Goal: Transaction & Acquisition: Book appointment/travel/reservation

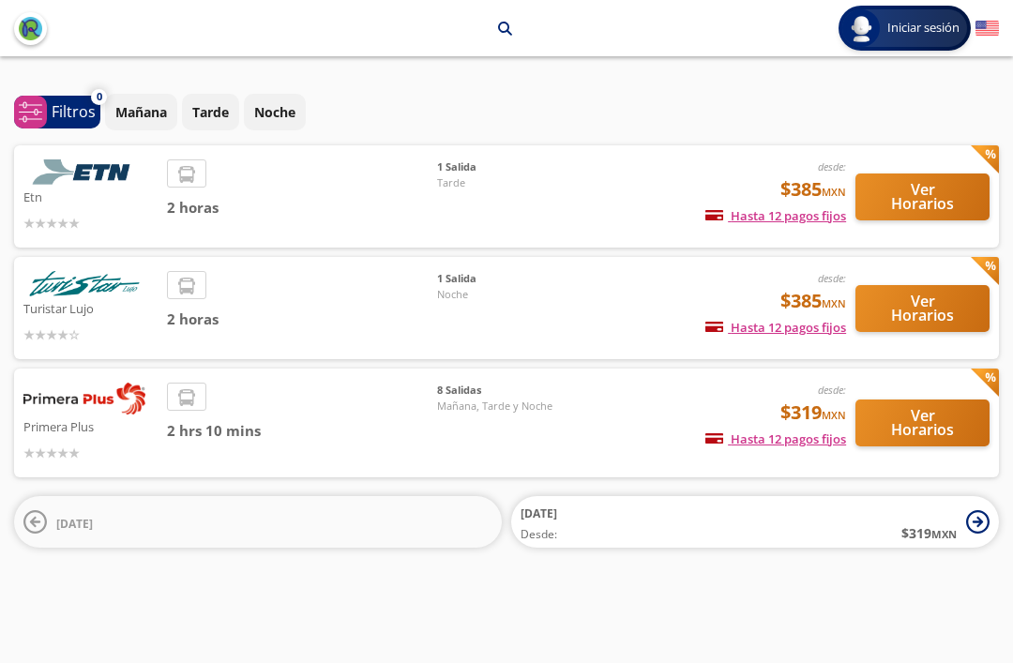
click at [930, 184] on button "Ver Horarios" at bounding box center [922, 197] width 134 height 47
click at [908, 408] on button "Ver Horarios" at bounding box center [922, 423] width 134 height 47
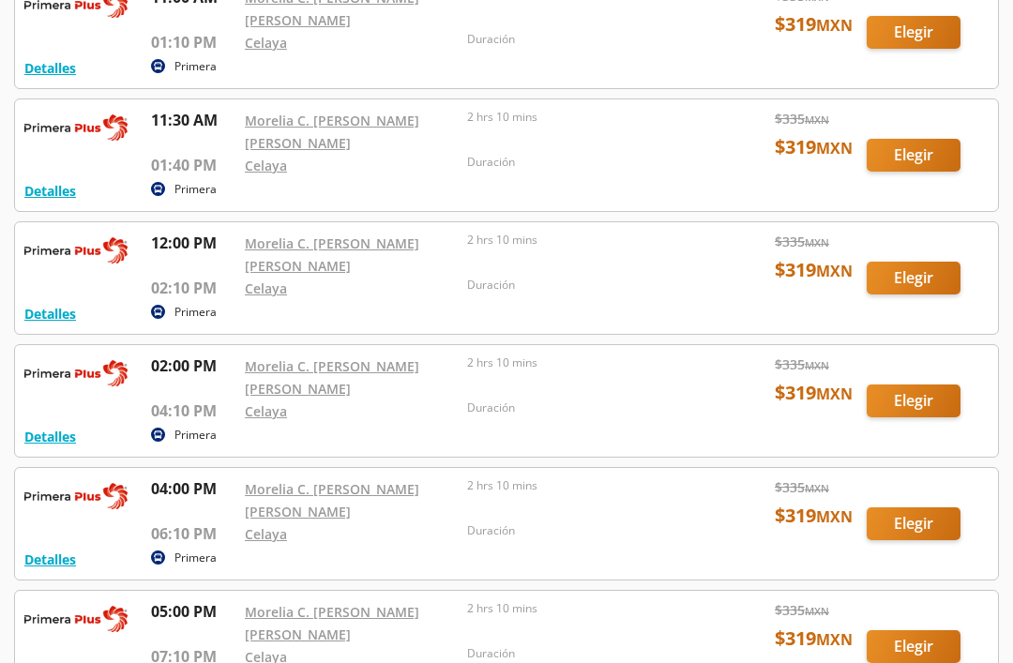
scroll to position [183, 0]
click at [911, 535] on div at bounding box center [506, 524] width 983 height 112
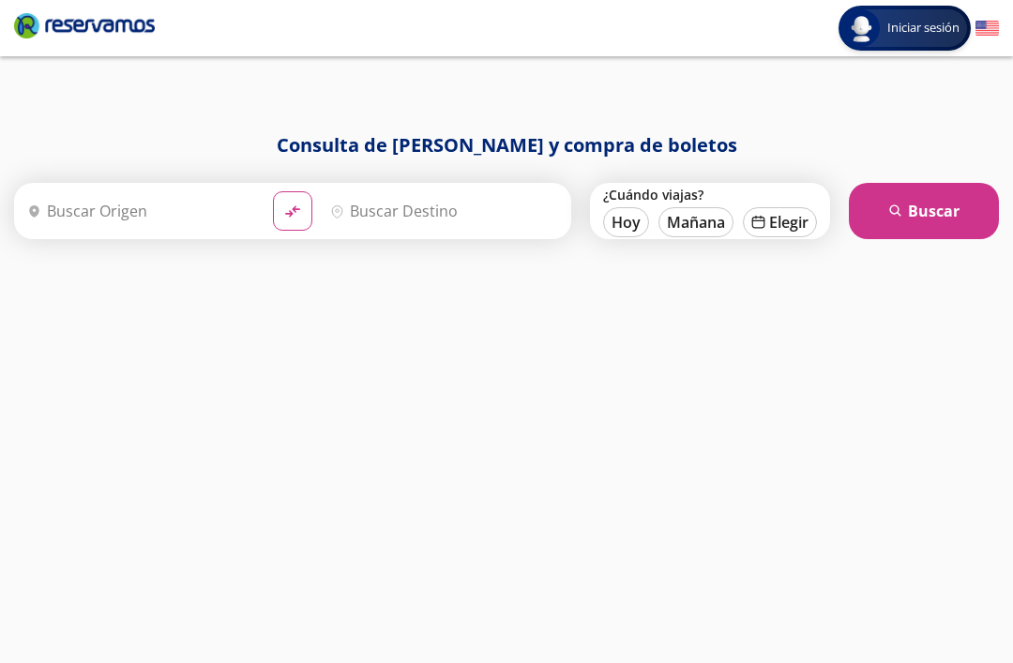
click at [231, 214] on input "Origen" at bounding box center [139, 211] width 238 height 47
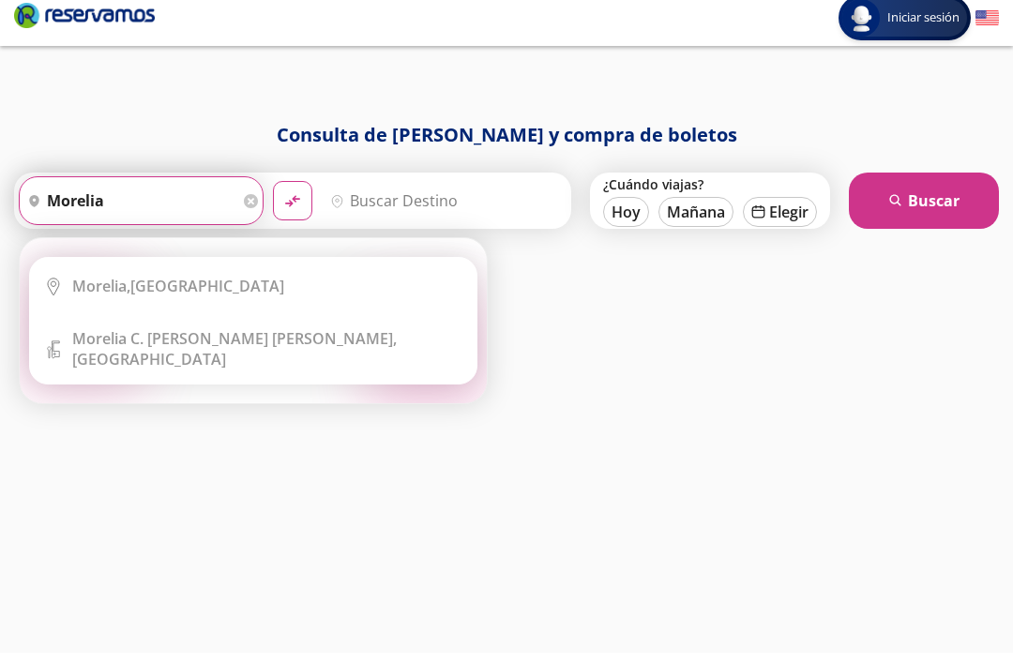
click at [201, 293] on div "[GEOGRAPHIC_DATA], [GEOGRAPHIC_DATA]" at bounding box center [178, 296] width 212 height 21
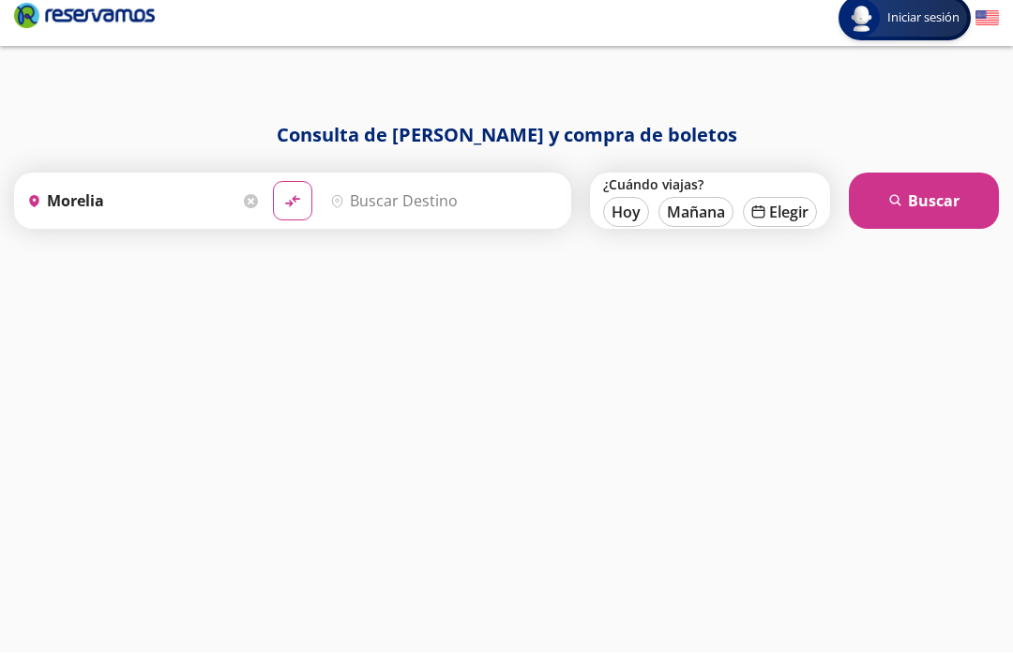
type input "[GEOGRAPHIC_DATA], [GEOGRAPHIC_DATA]"
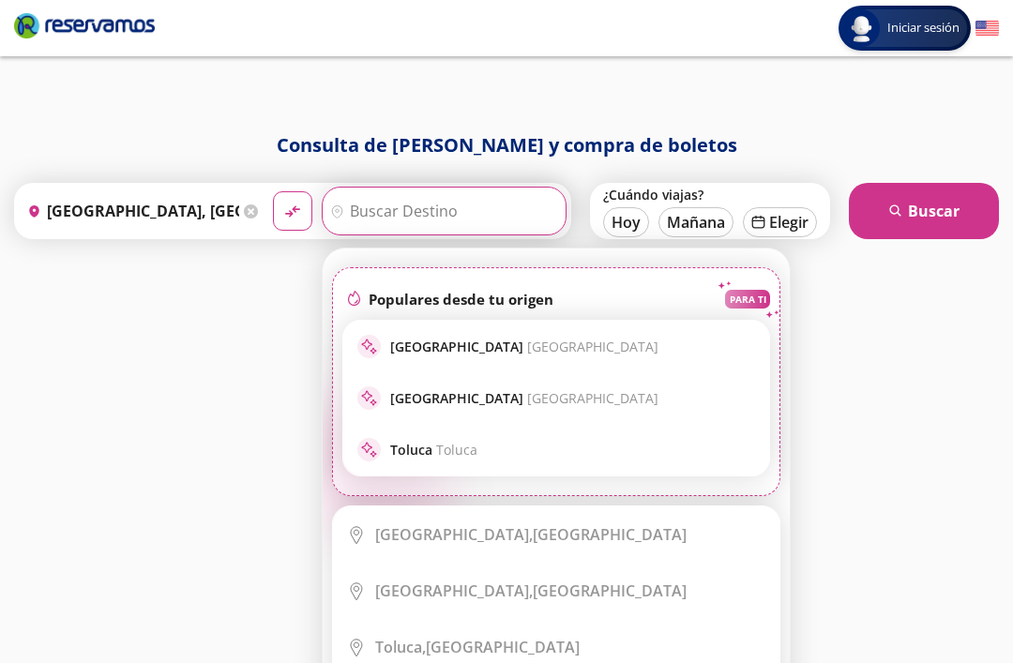
click at [499, 202] on input "Destino" at bounding box center [442, 211] width 238 height 47
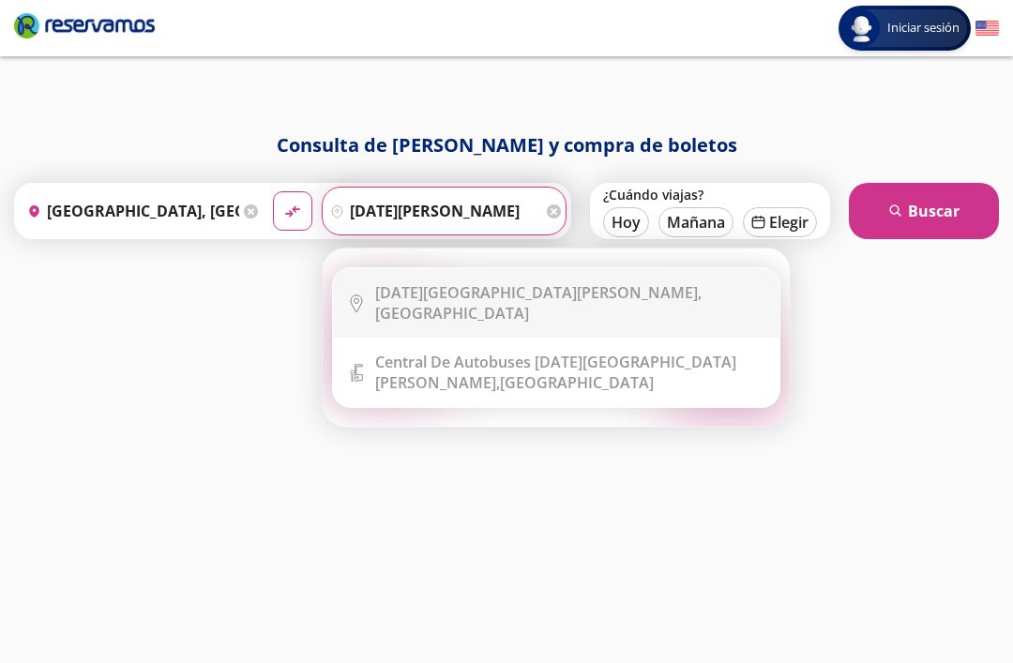
click at [616, 307] on div "[DATE][GEOGRAPHIC_DATA][PERSON_NAME], [GEOGRAPHIC_DATA]" at bounding box center [570, 302] width 390 height 41
type input "[DATE][GEOGRAPHIC_DATA][PERSON_NAME], [GEOGRAPHIC_DATA]"
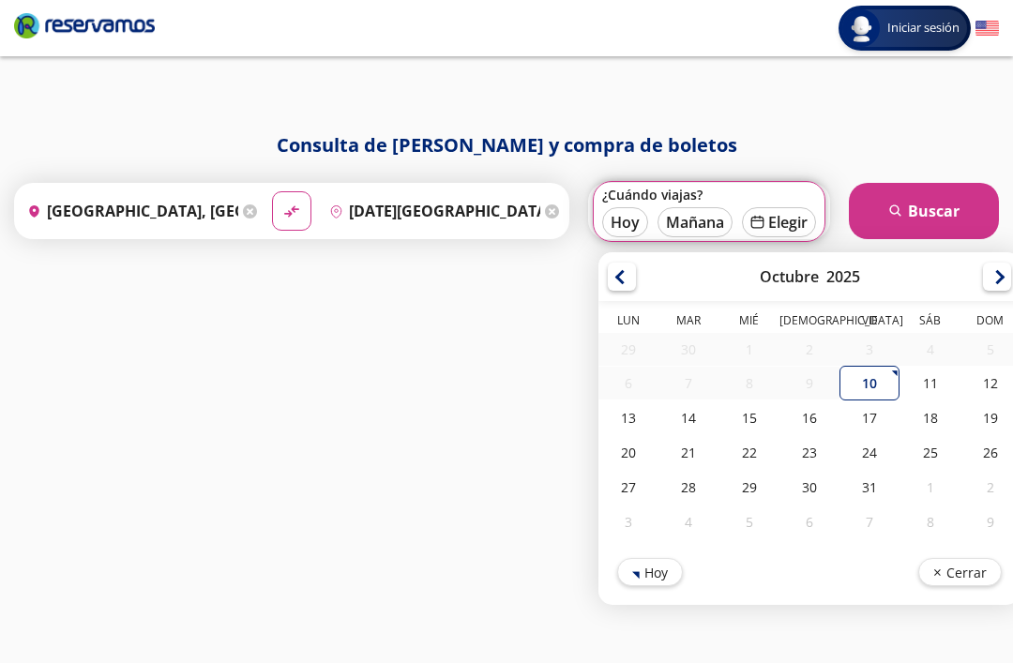
click at [631, 224] on button "Hoy" at bounding box center [625, 222] width 46 height 30
type input "[DATE]"
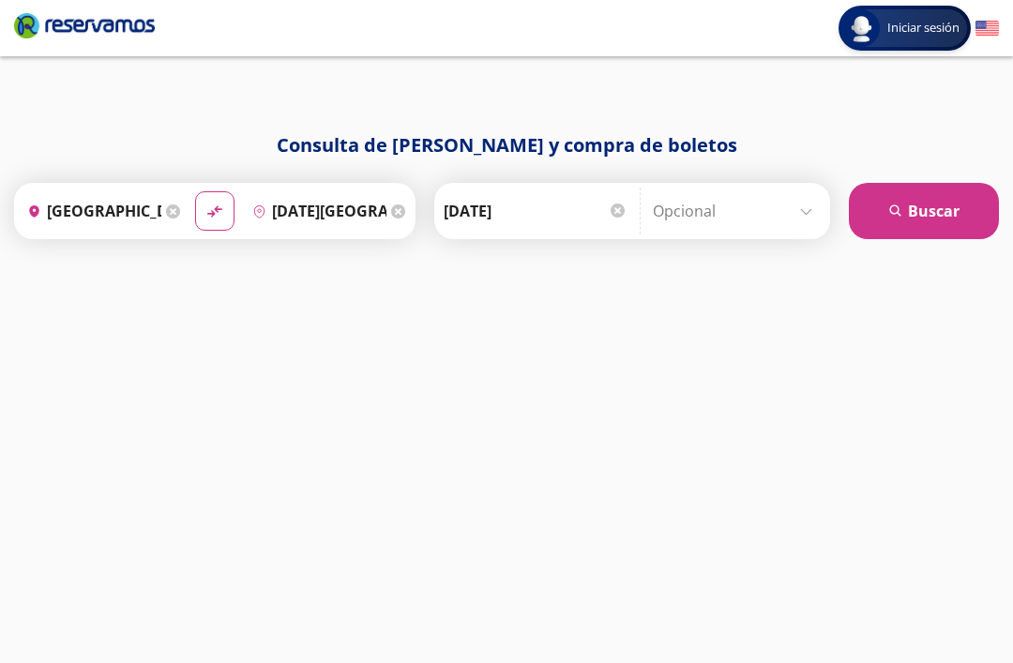
click at [944, 212] on button "search [GEOGRAPHIC_DATA]" at bounding box center [924, 211] width 150 height 56
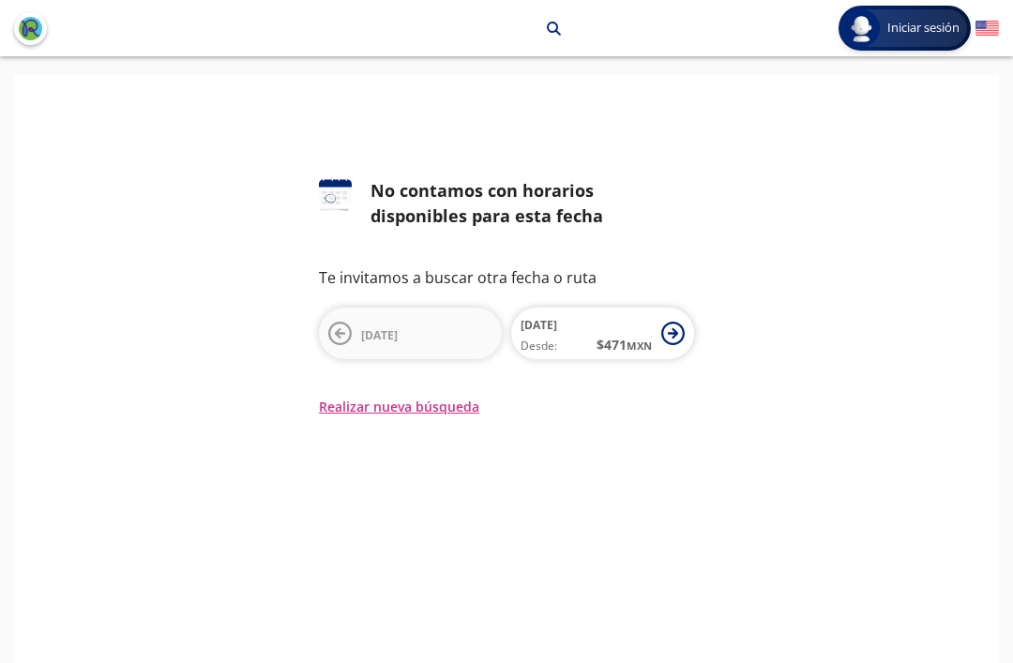
click at [688, 322] on button "[DATE] Desde: $ 471 MXN" at bounding box center [602, 334] width 183 height 52
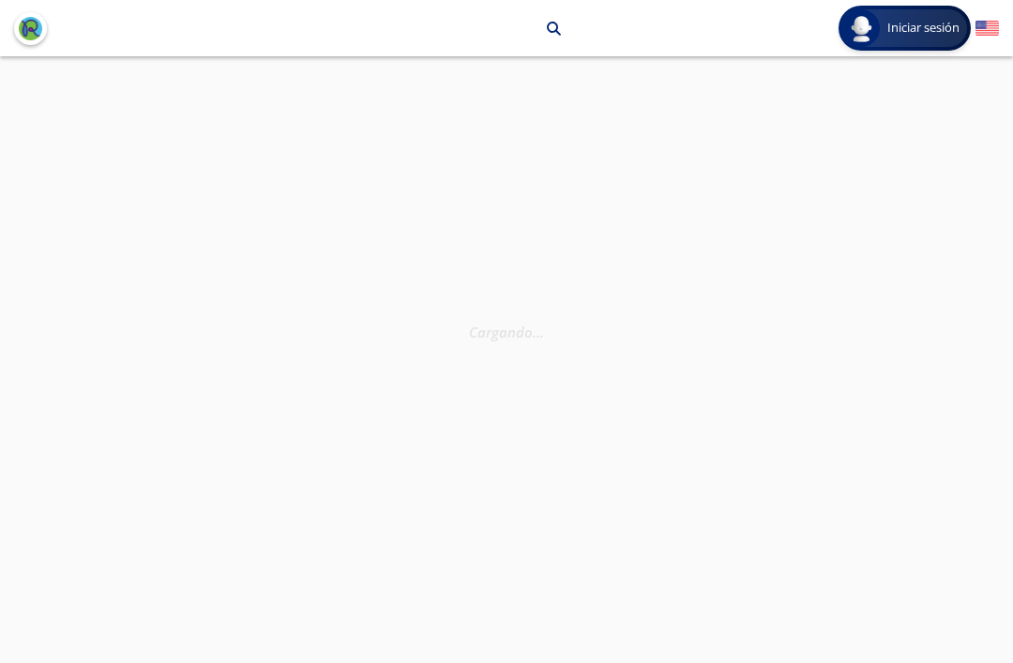
click at [786, 273] on div "Cargando . . ." at bounding box center [506, 387] width 1013 height 663
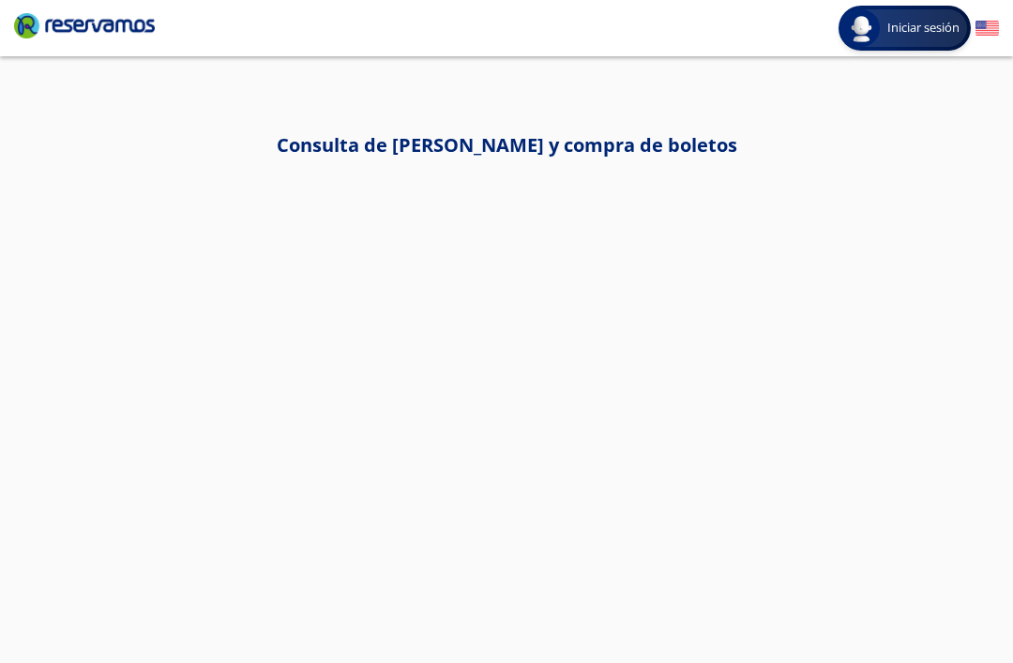
scroll to position [60, 0]
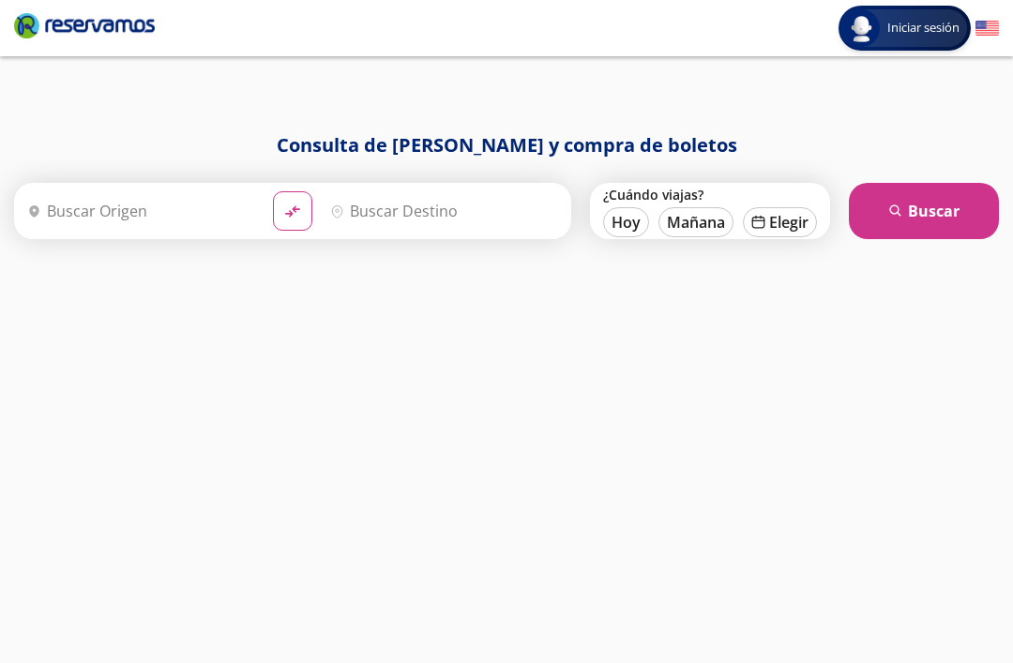
click at [177, 188] on input "Origen" at bounding box center [139, 211] width 238 height 47
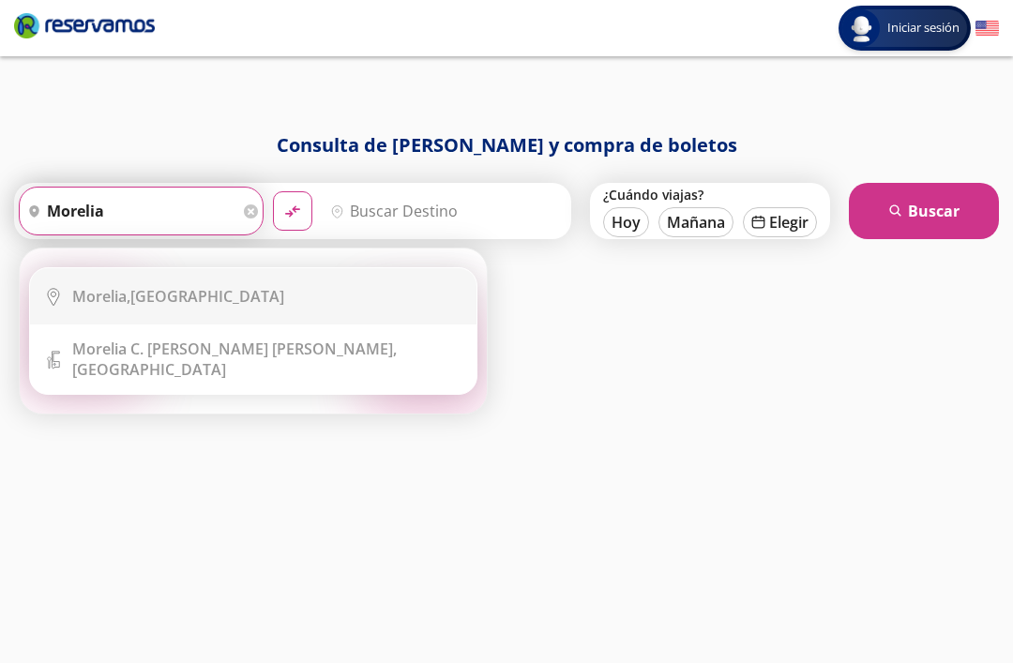
click at [128, 268] on li "City Icon [GEOGRAPHIC_DATA], [GEOGRAPHIC_DATA]" at bounding box center [253, 296] width 446 height 56
type input "[GEOGRAPHIC_DATA], [GEOGRAPHIC_DATA]"
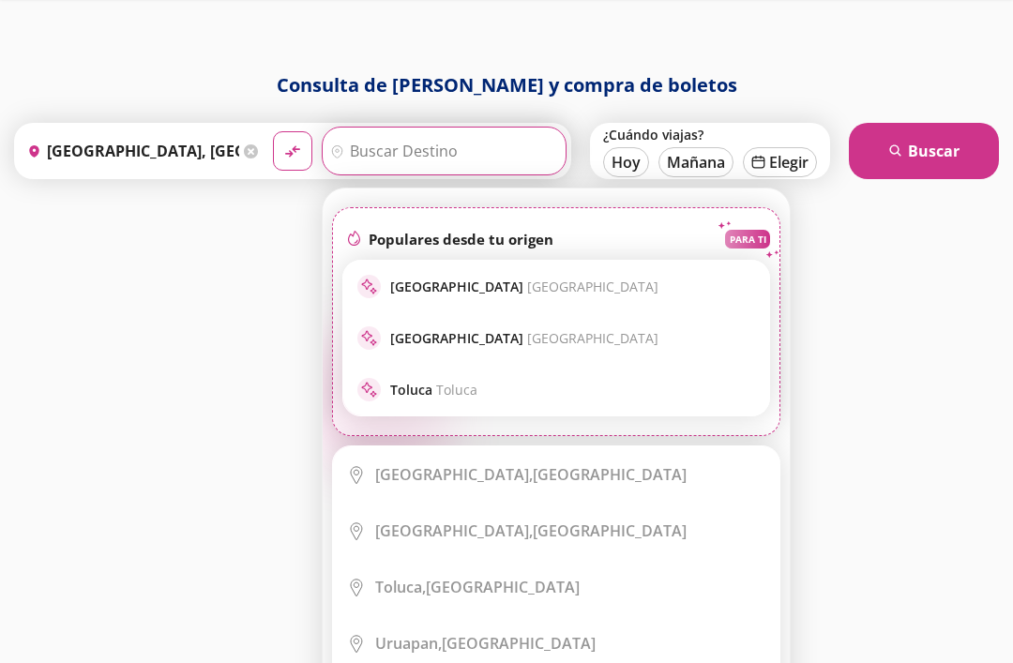
click at [497, 157] on input "Destino" at bounding box center [442, 151] width 238 height 47
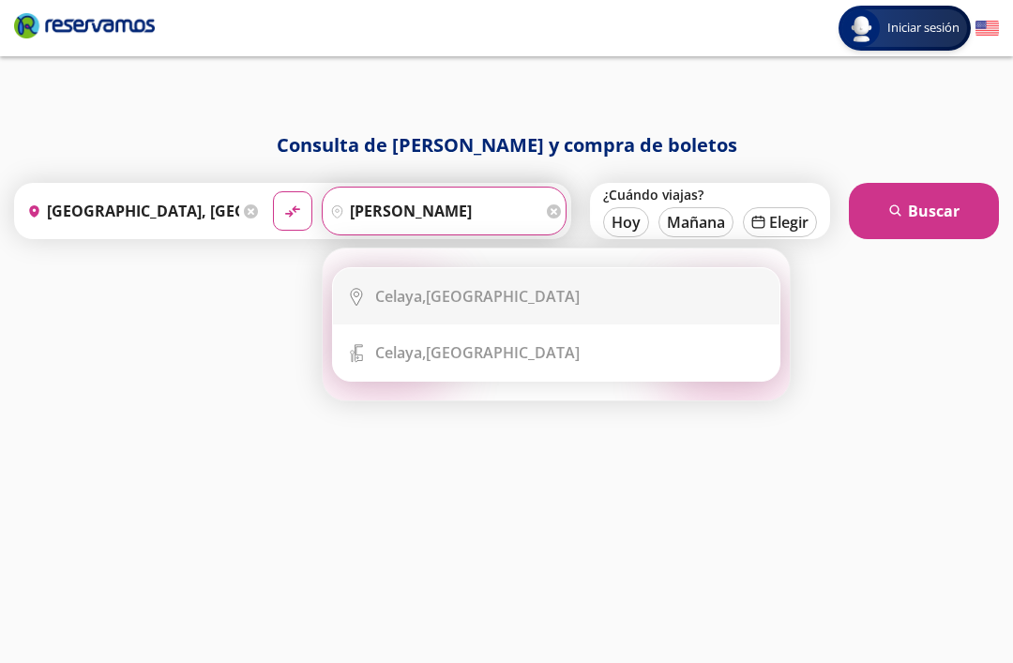
click at [528, 286] on div "[GEOGRAPHIC_DATA], [GEOGRAPHIC_DATA]" at bounding box center [570, 296] width 390 height 21
type input "[GEOGRAPHIC_DATA], [GEOGRAPHIC_DATA]"
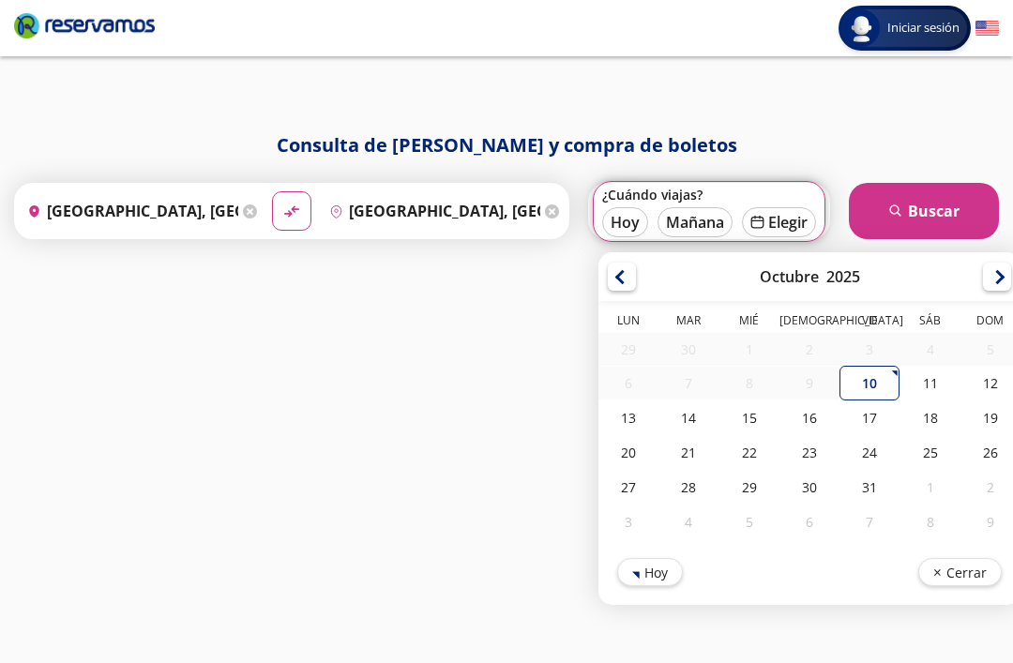
click at [627, 207] on button "Hoy" at bounding box center [625, 222] width 46 height 30
type input "[DATE]"
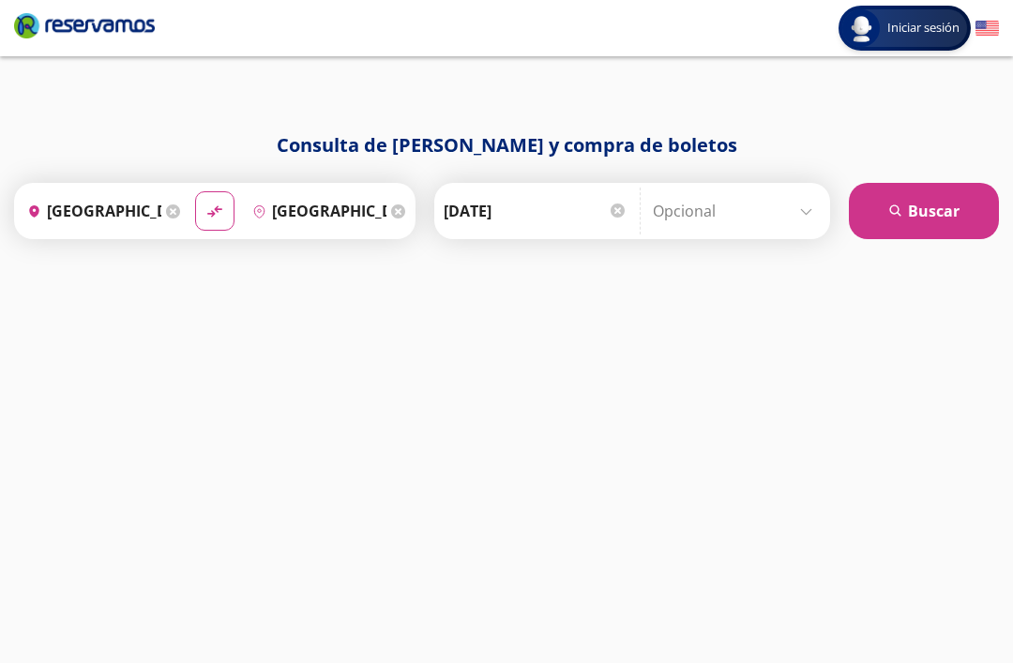
click at [939, 183] on button "search [GEOGRAPHIC_DATA]" at bounding box center [924, 211] width 150 height 56
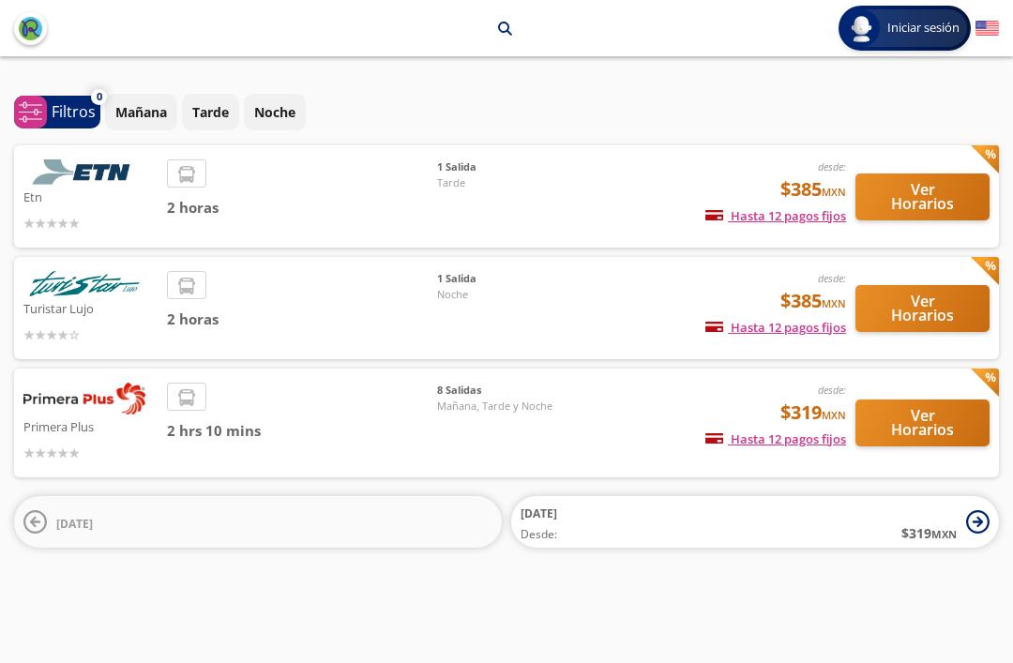
click at [920, 404] on button "Ver Horarios" at bounding box center [922, 423] width 134 height 47
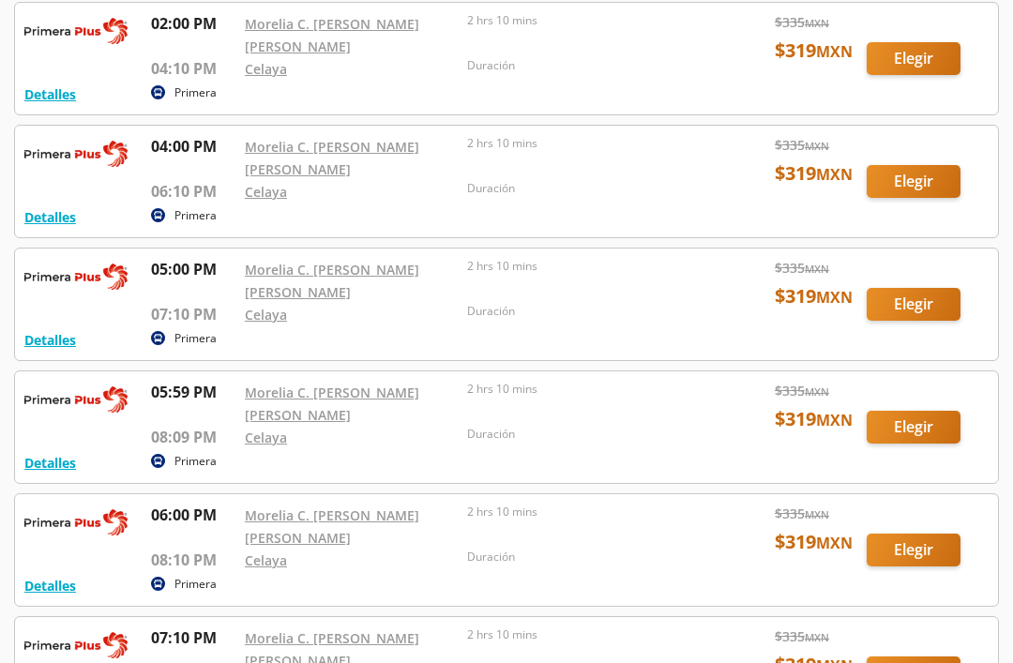
scroll to position [525, 0]
click at [913, 192] on div at bounding box center [506, 182] width 983 height 112
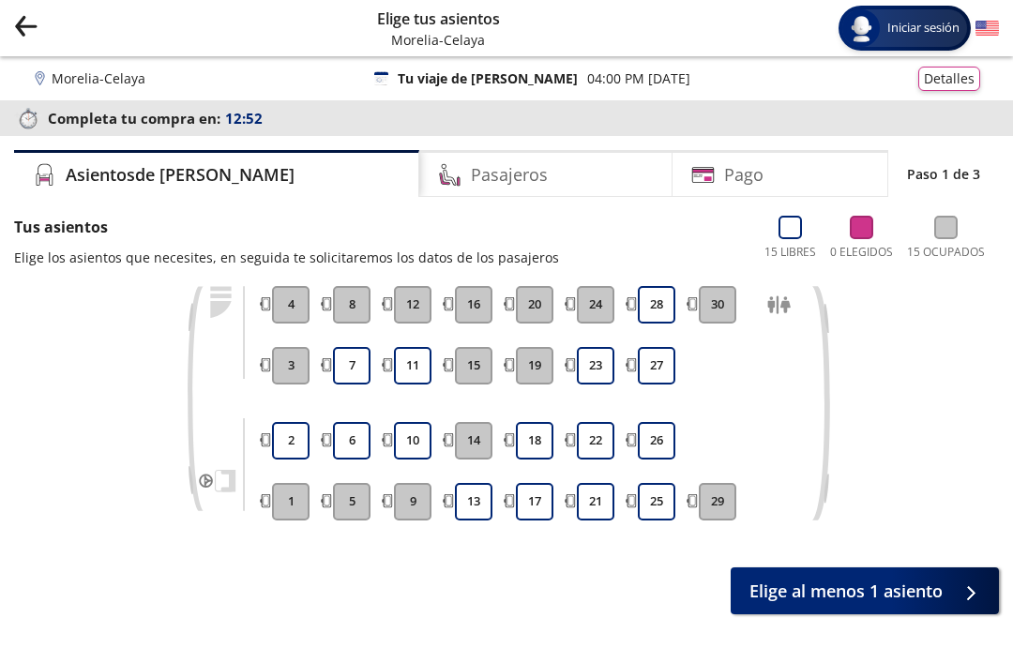
click at [31, 39] on button "Group 9 Created with Sketch." at bounding box center [25, 28] width 23 height 29
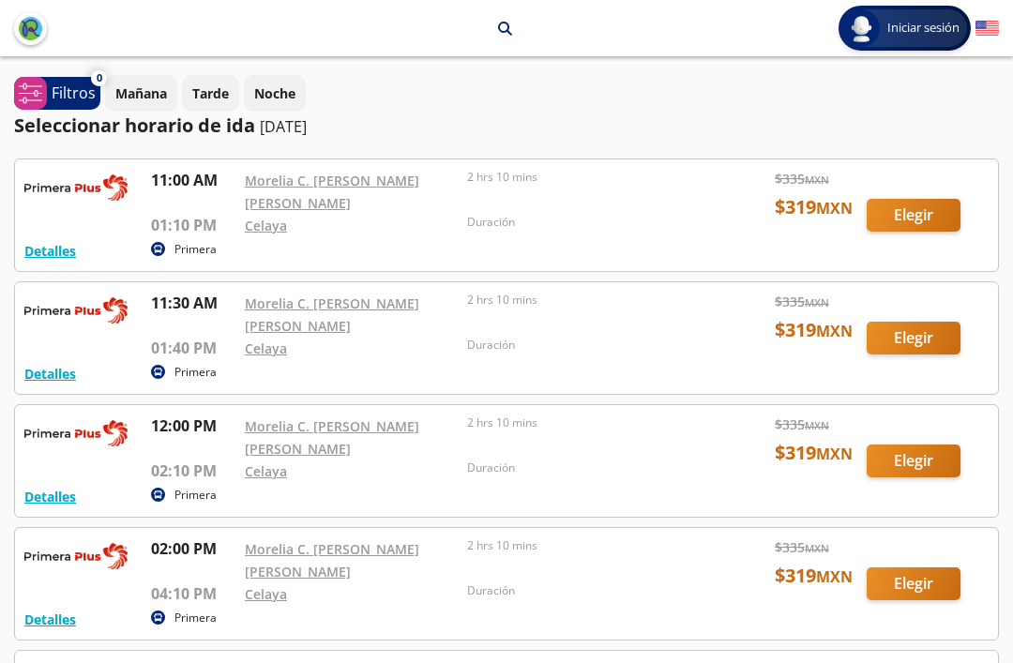
click at [914, 590] on div at bounding box center [506, 584] width 983 height 112
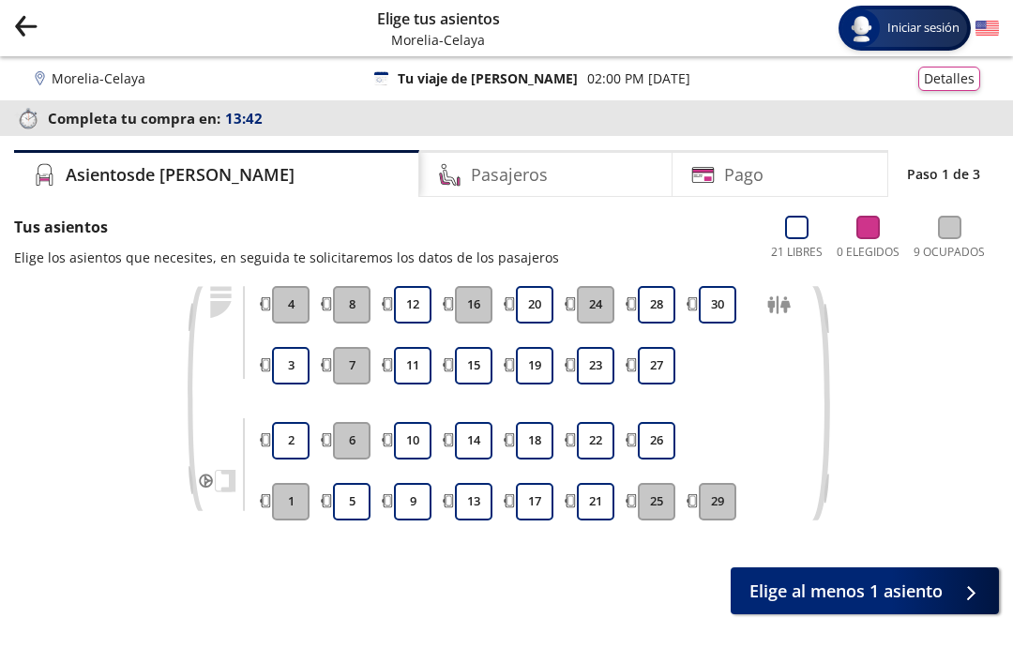
click at [26, 28] on icon "Group 9 Created with Sketch." at bounding box center [25, 25] width 23 height 23
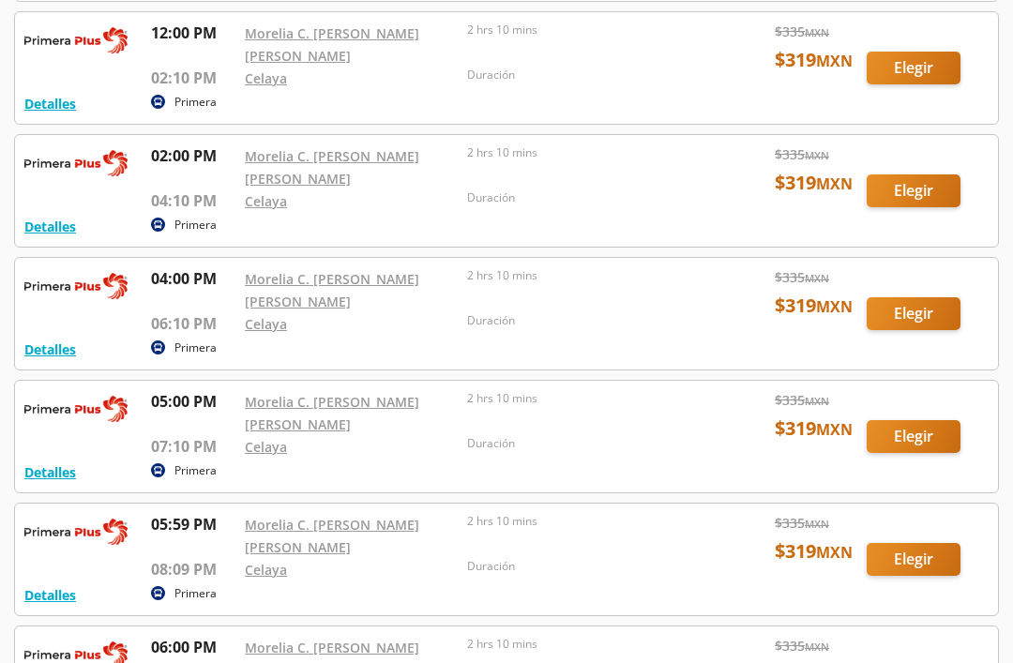
scroll to position [396, 0]
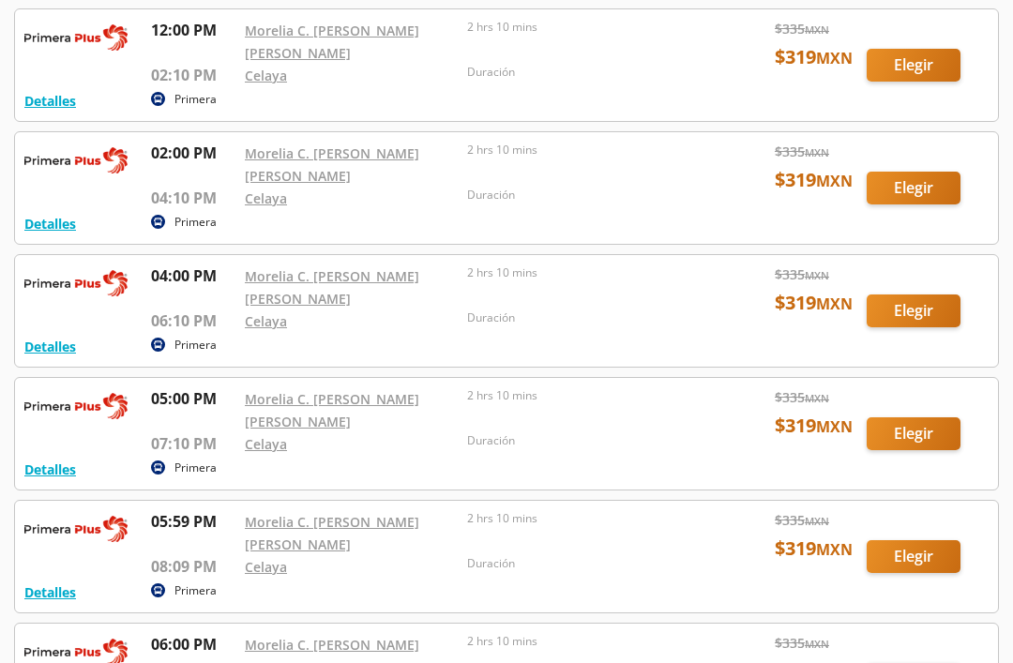
click at [914, 439] on div at bounding box center [506, 434] width 983 height 112
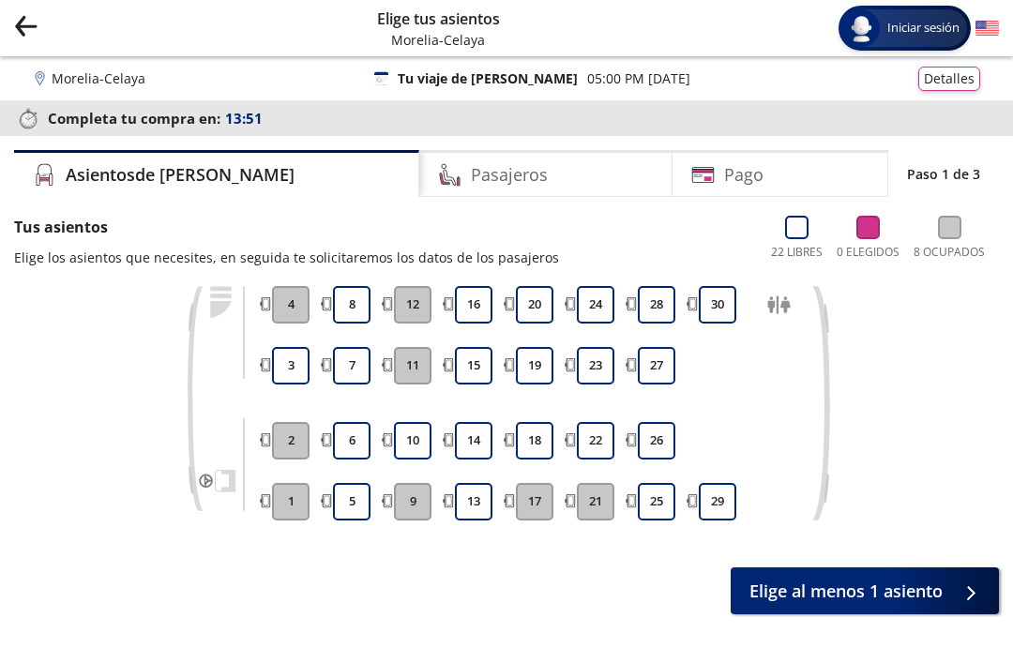
click at [22, 25] on icon "back" at bounding box center [27, 25] width 20 height 1
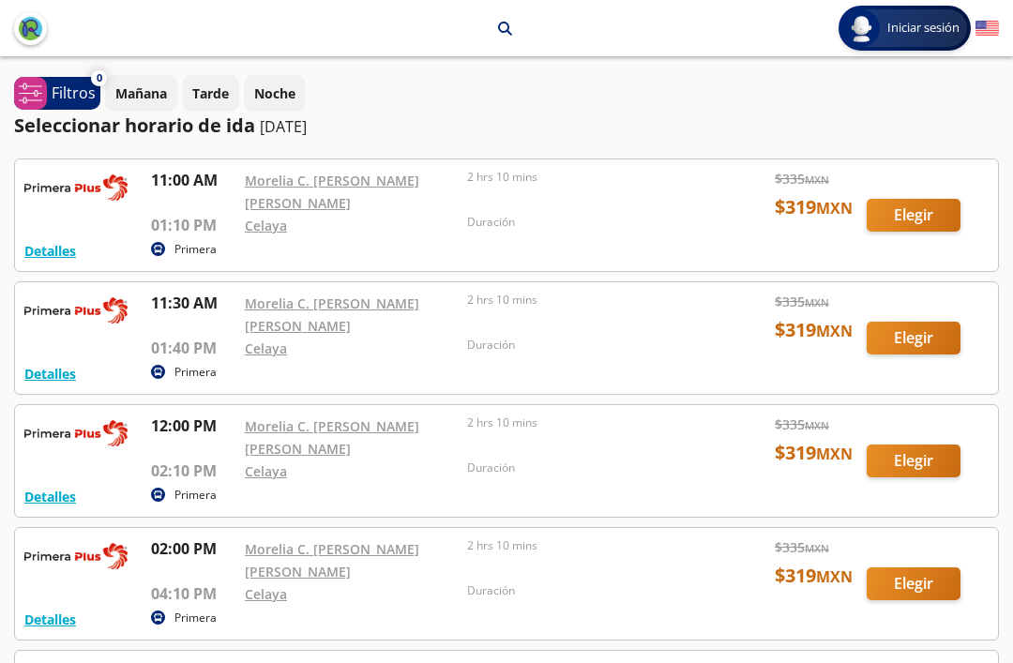
click at [276, 128] on p "[DATE]" at bounding box center [283, 126] width 47 height 23
click at [307, 131] on p "[DATE]" at bounding box center [283, 126] width 47 height 23
click at [200, 135] on p "Seleccionar horario de ida" at bounding box center [134, 126] width 241 height 28
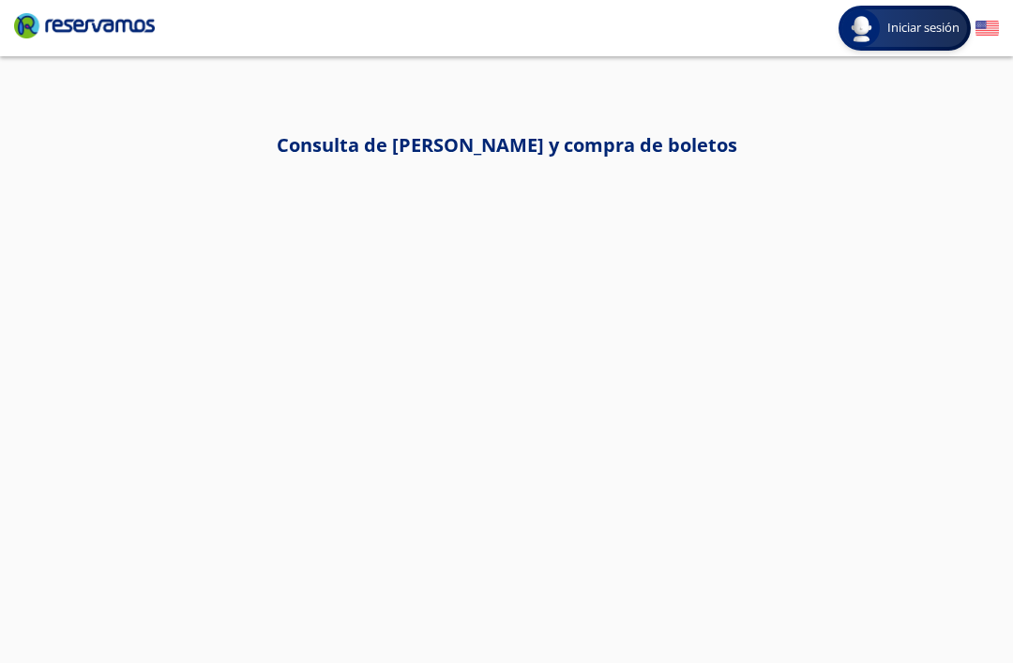
scroll to position [60, 0]
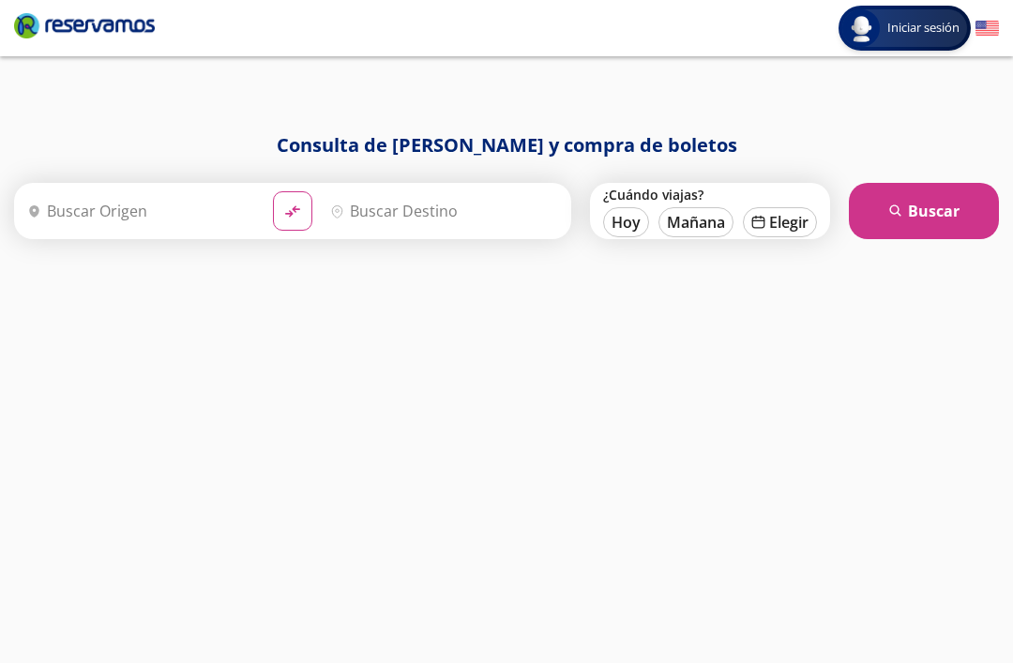
click at [220, 188] on input "Origen" at bounding box center [139, 211] width 238 height 47
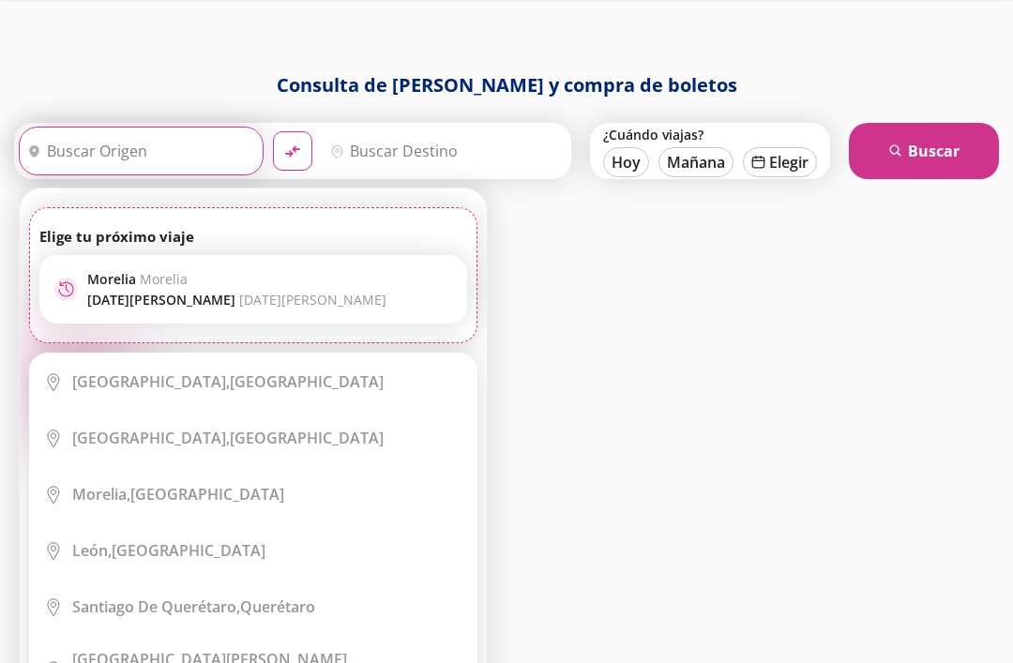
scroll to position [22, 0]
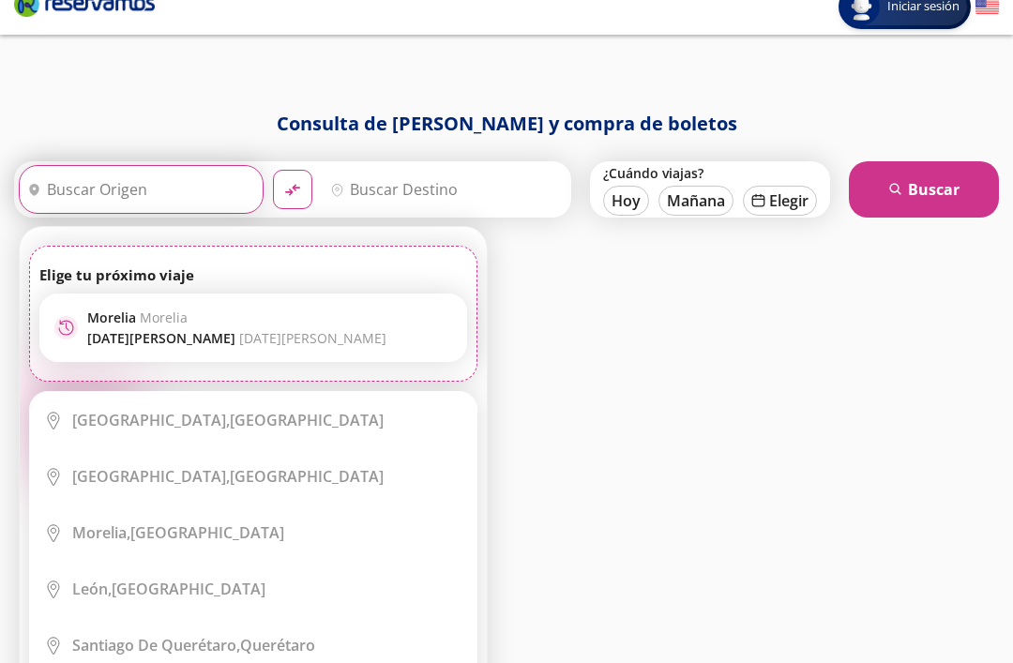
click at [288, 310] on div "recent [GEOGRAPHIC_DATA] [GEOGRAPHIC_DATA] [DATE][GEOGRAPHIC_DATA][PERSON_NAME]…" at bounding box center [253, 328] width 426 height 67
type input "[GEOGRAPHIC_DATA], [GEOGRAPHIC_DATA]"
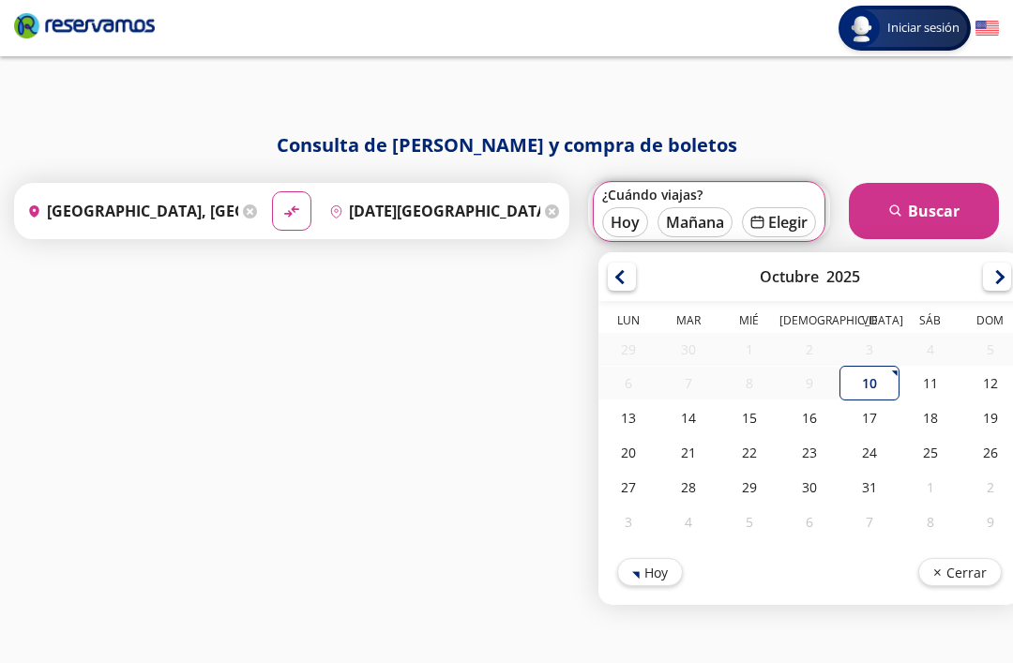
click at [520, 215] on input "[DATE][GEOGRAPHIC_DATA][PERSON_NAME], [GEOGRAPHIC_DATA]" at bounding box center [431, 211] width 219 height 47
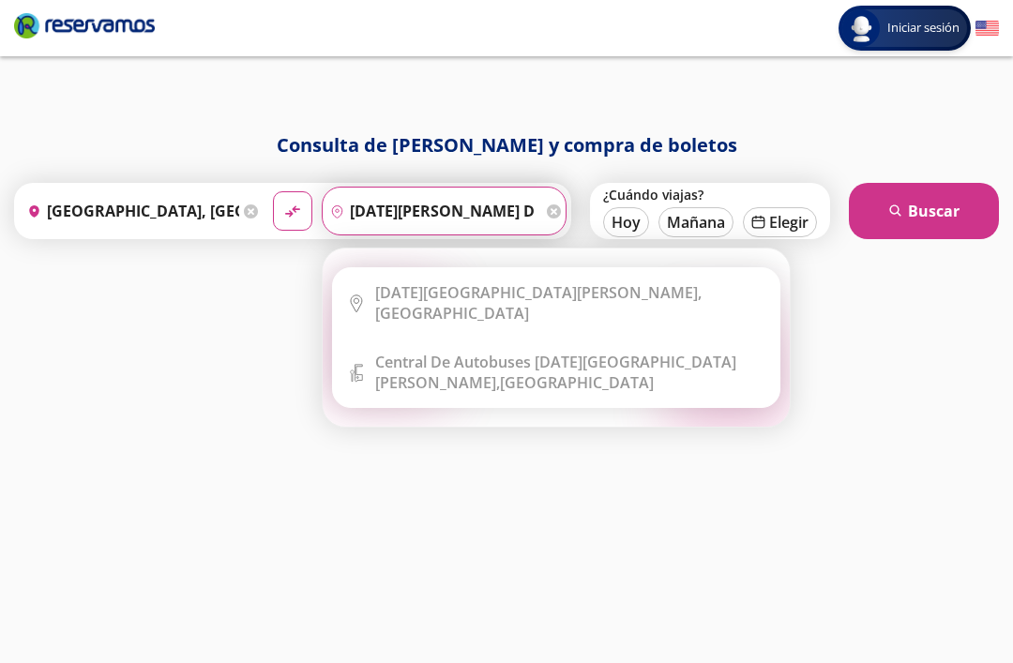
type input "san"
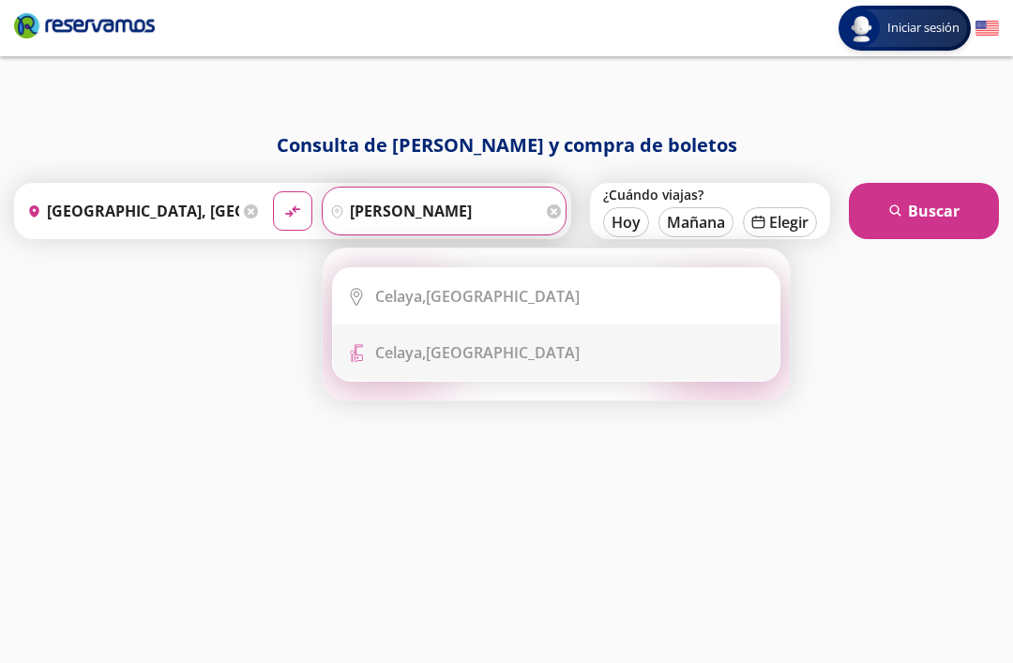
click at [551, 325] on li "Terminal Icon" at bounding box center [556, 353] width 446 height 56
type input "[GEOGRAPHIC_DATA], [GEOGRAPHIC_DATA]"
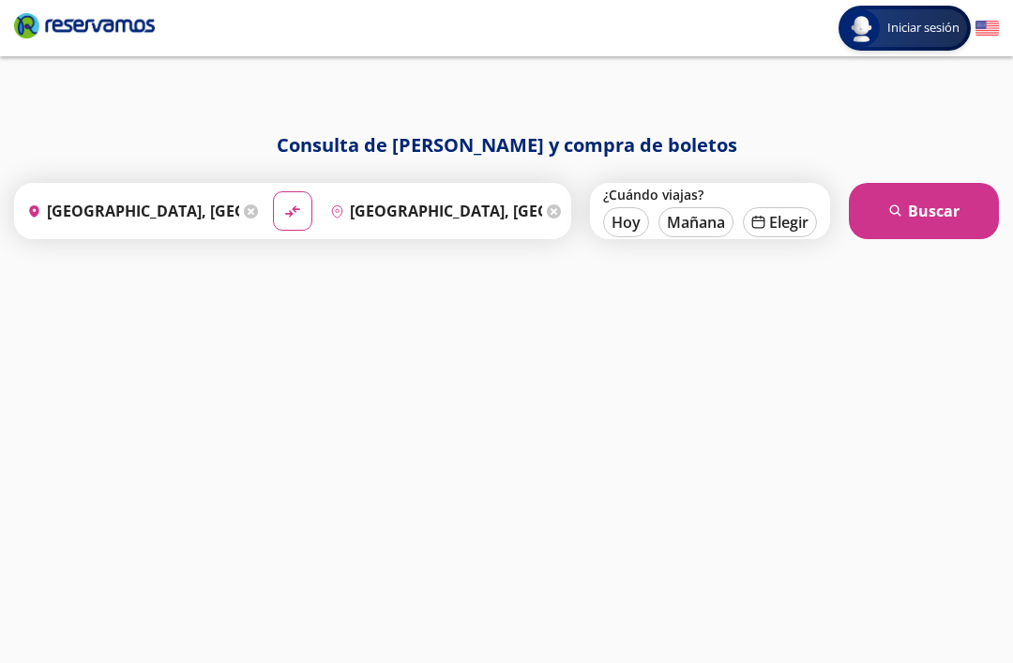
click at [702, 226] on button "Mañana" at bounding box center [695, 222] width 75 height 30
type input "[DATE]"
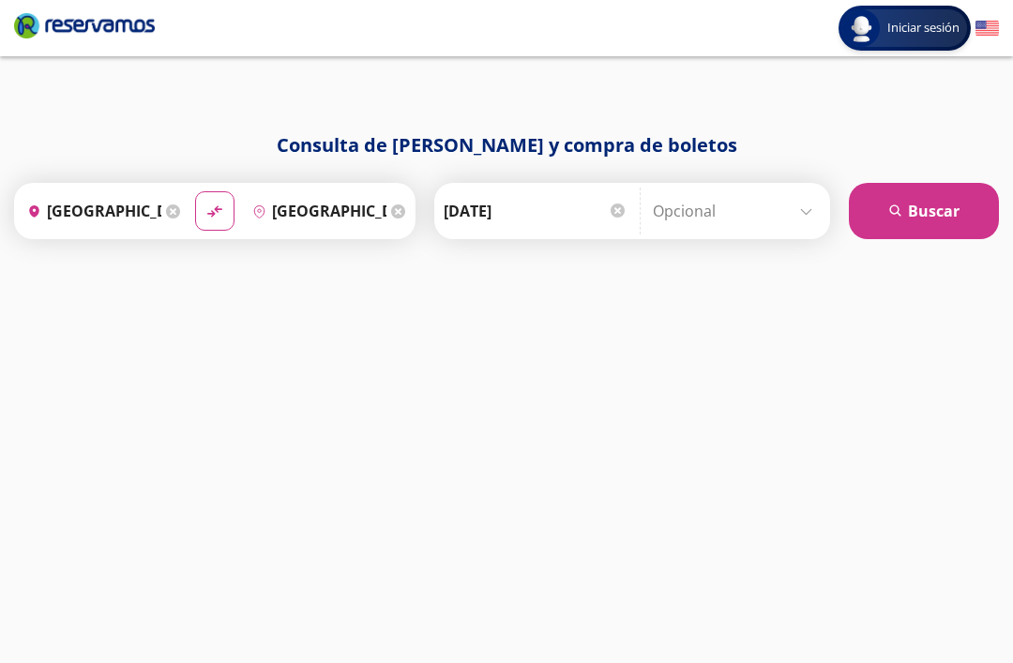
click at [937, 212] on button "search [GEOGRAPHIC_DATA]" at bounding box center [924, 211] width 150 height 56
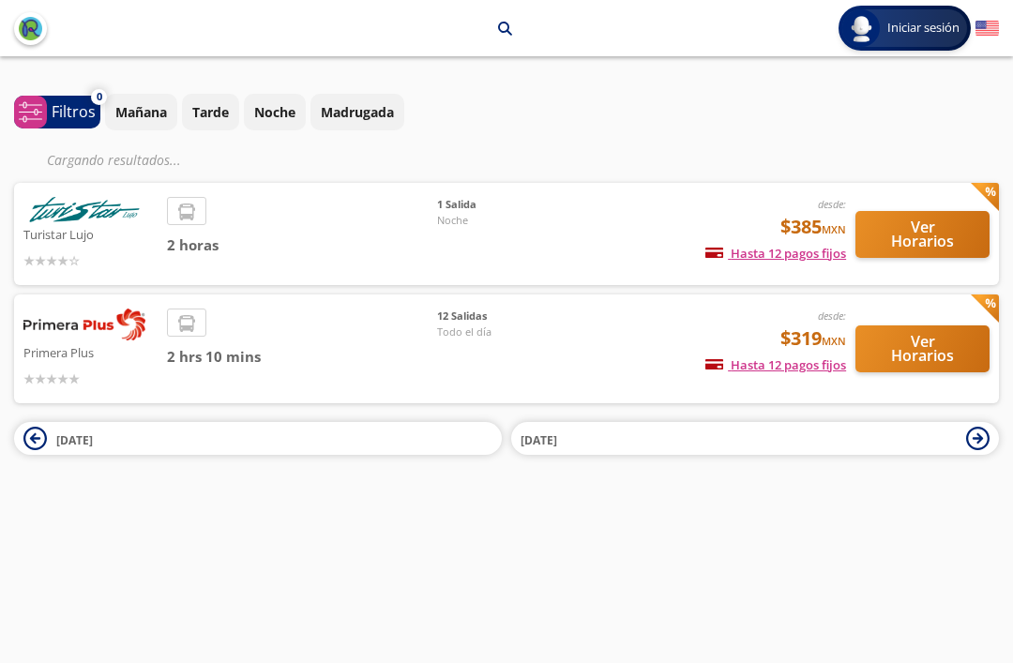
click at [945, 325] on button "Ver Horarios" at bounding box center [922, 348] width 134 height 47
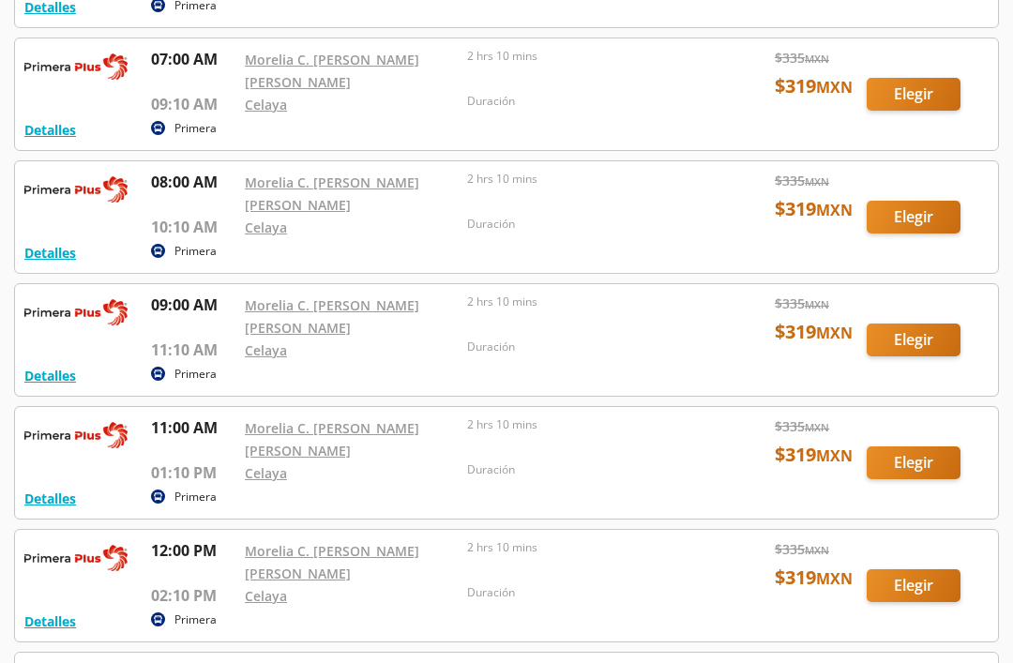
scroll to position [302, 0]
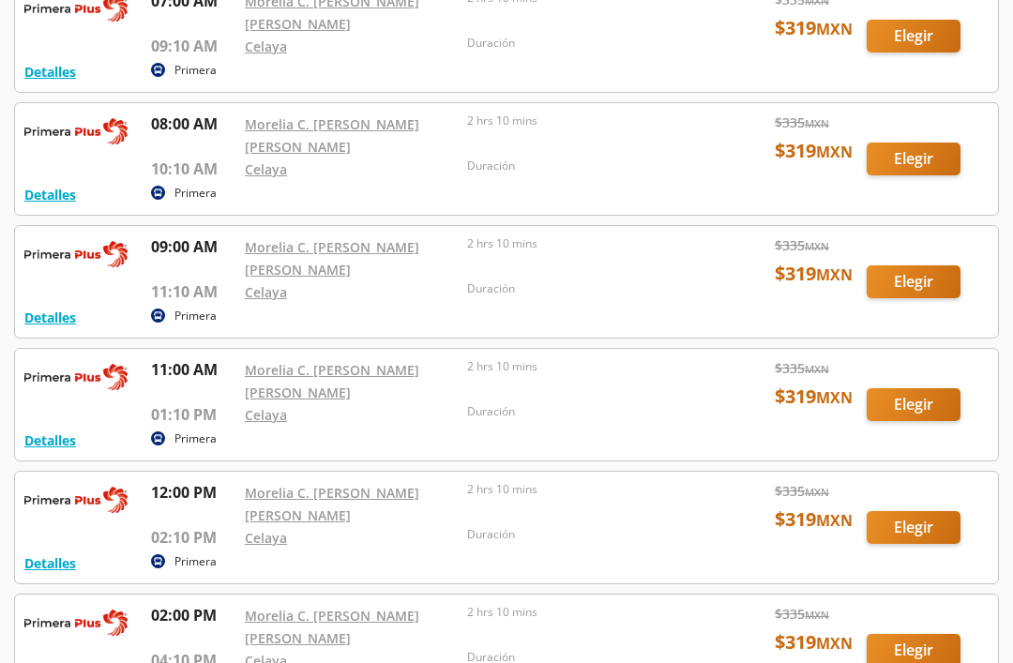
click at [916, 281] on div at bounding box center [506, 282] width 983 height 112
